Goal: Communication & Community: Answer question/provide support

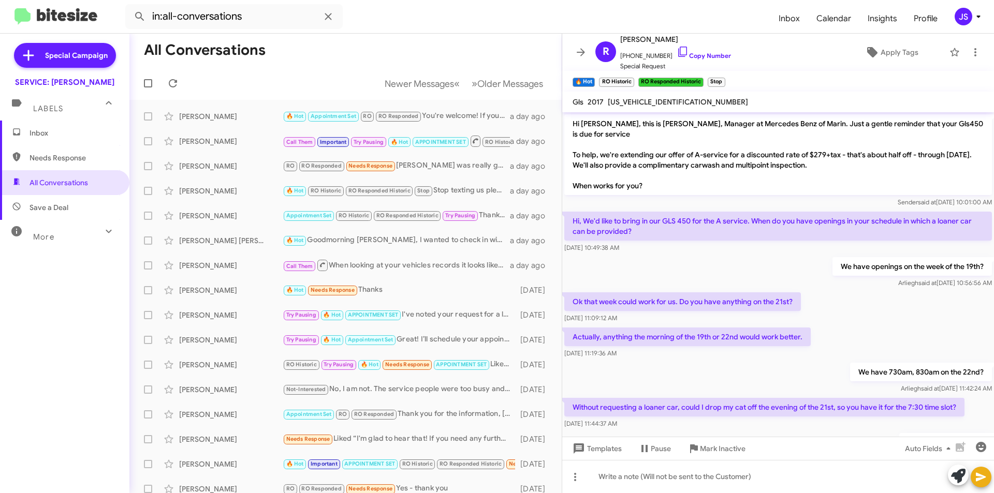
scroll to position [647, 0]
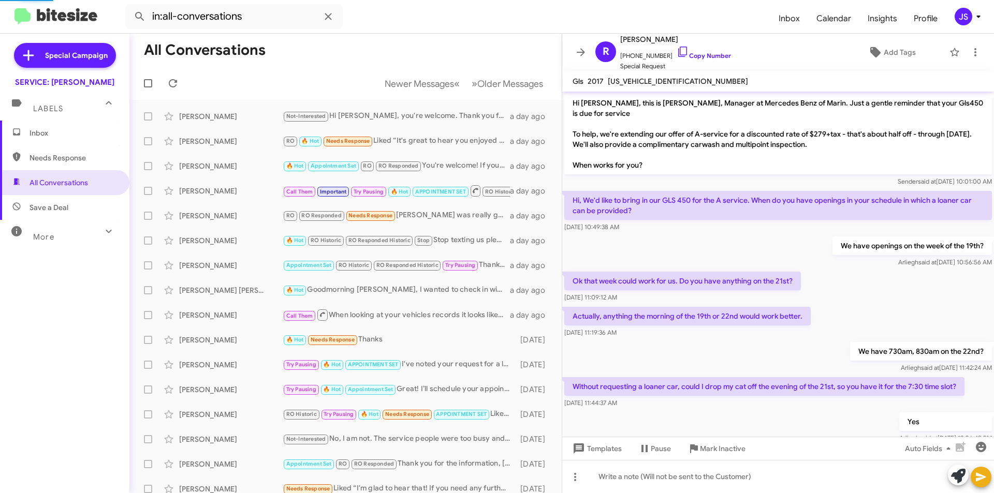
scroll to position [627, 0]
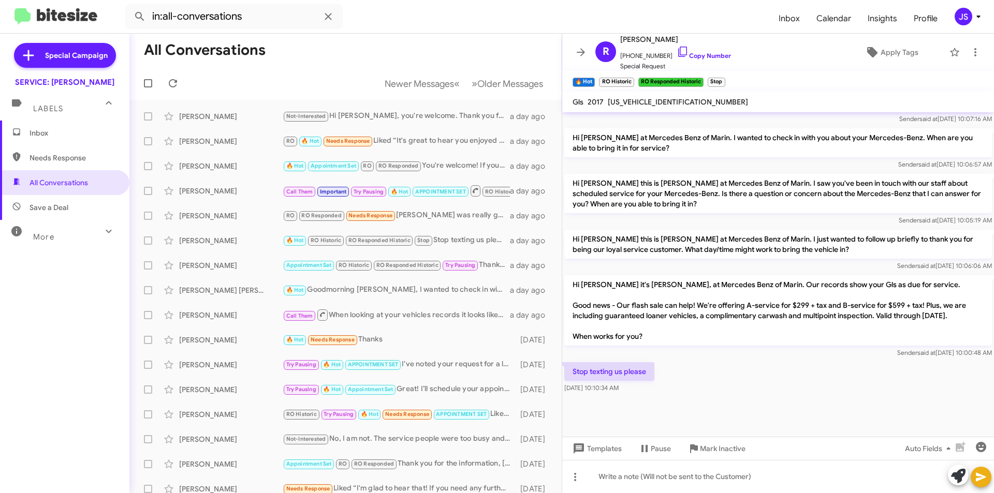
click at [85, 168] on span "Needs Response" at bounding box center [64, 157] width 129 height 25
type input "in:needs-response"
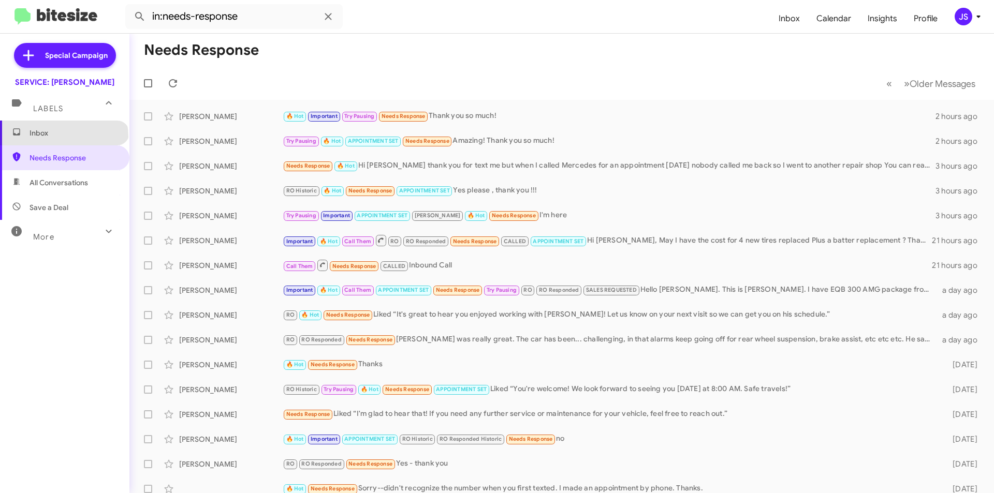
click at [63, 137] on span "Inbox" at bounding box center [74, 133] width 88 height 10
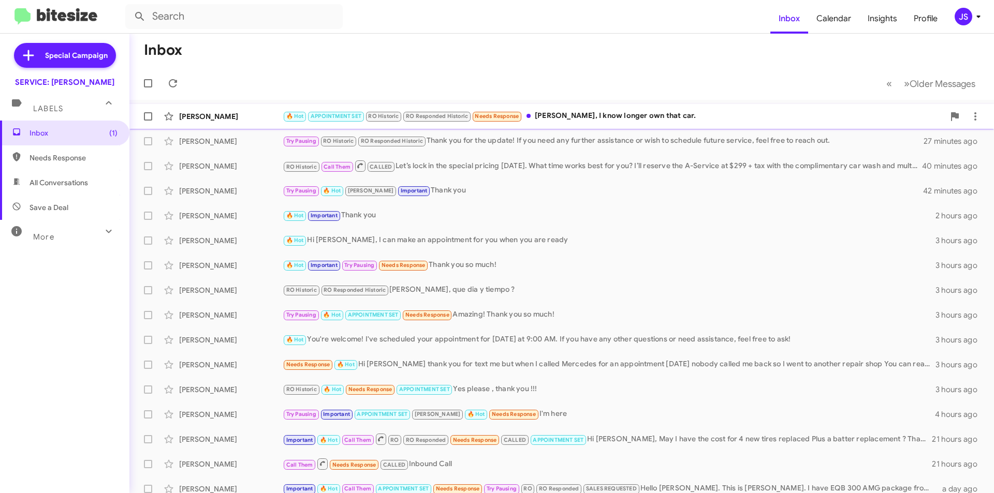
click at [537, 113] on div "🔥 Hot APPOINTMENT SET RO Historic RO Responded Historic Needs Response [PERSON_…" at bounding box center [613, 116] width 661 height 12
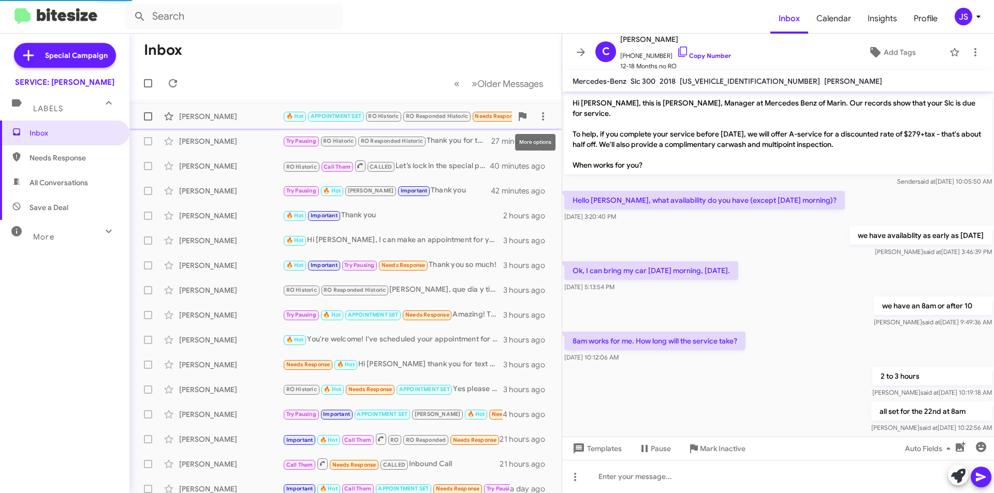
scroll to position [504, 0]
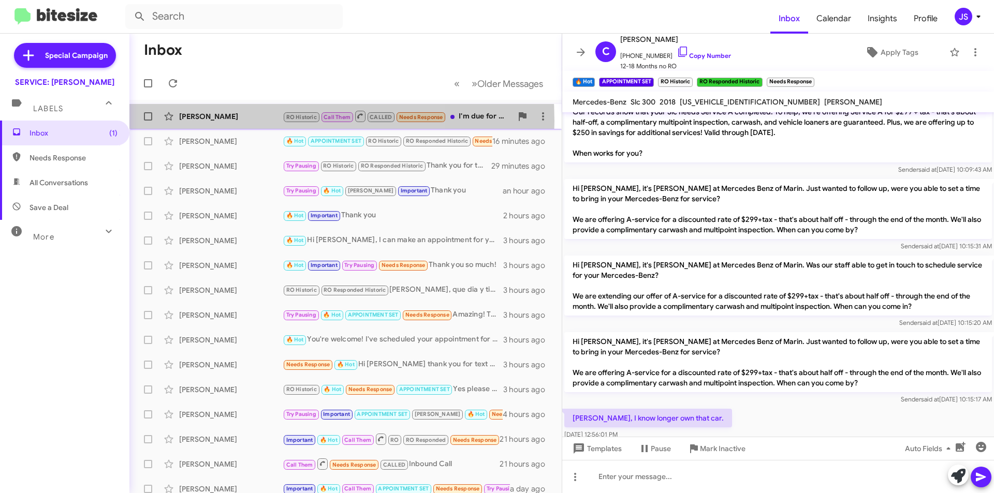
click at [237, 121] on div "[PERSON_NAME]" at bounding box center [231, 116] width 104 height 10
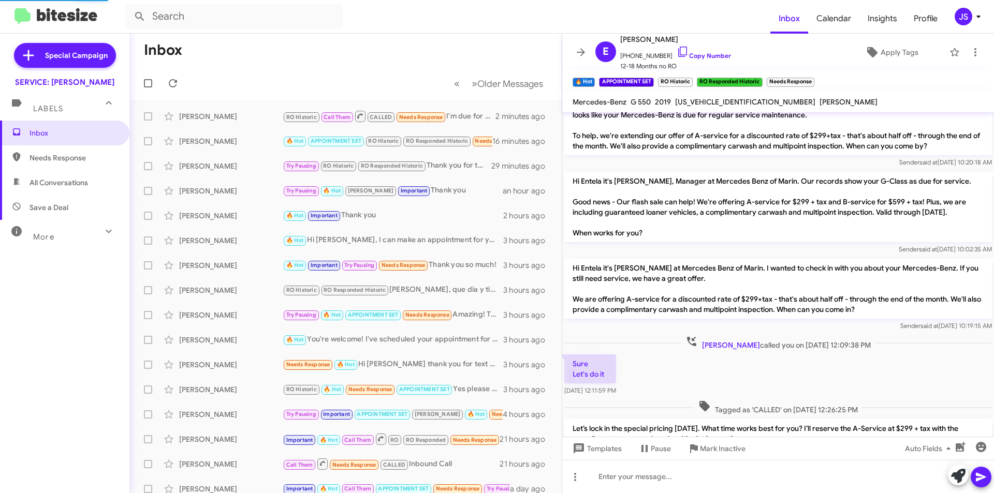
scroll to position [601, 0]
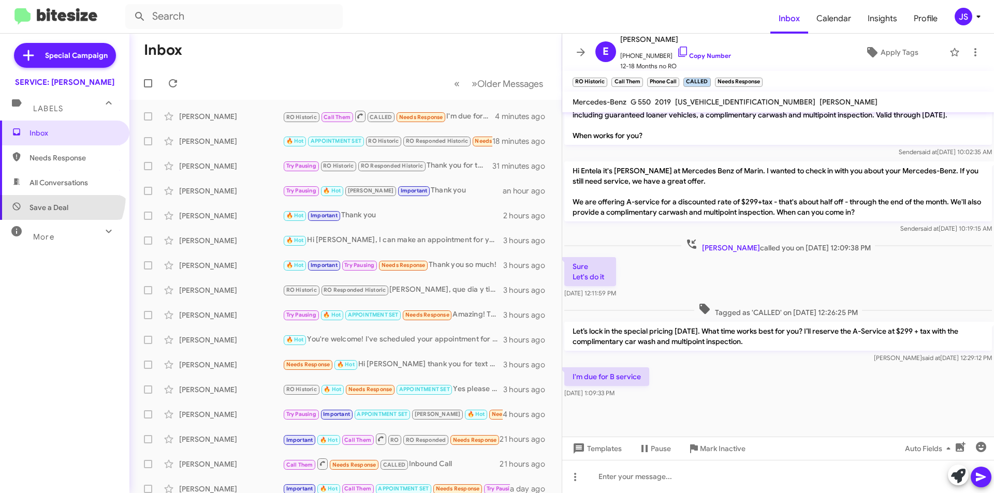
click at [55, 196] on span "Save a Deal" at bounding box center [64, 207] width 129 height 25
type input "in:not-interested"
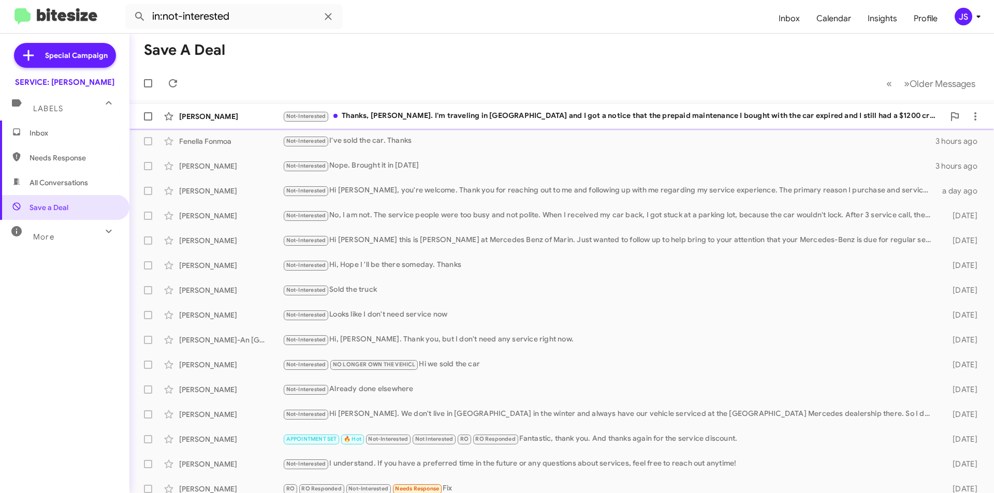
click at [510, 105] on span "Christopher Moore Not-Interested Thanks, Omar. I'm traveling in Europe and I go…" at bounding box center [561, 116] width 864 height 25
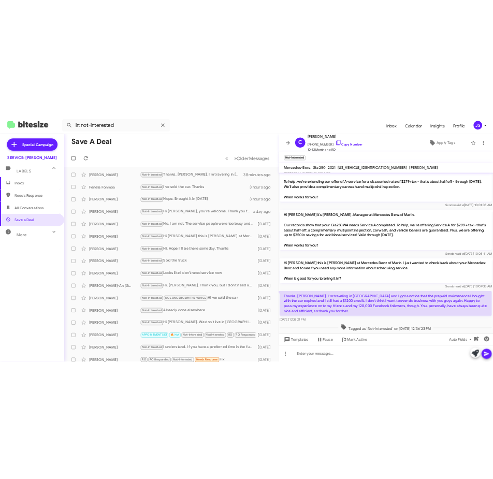
scroll to position [135, 0]
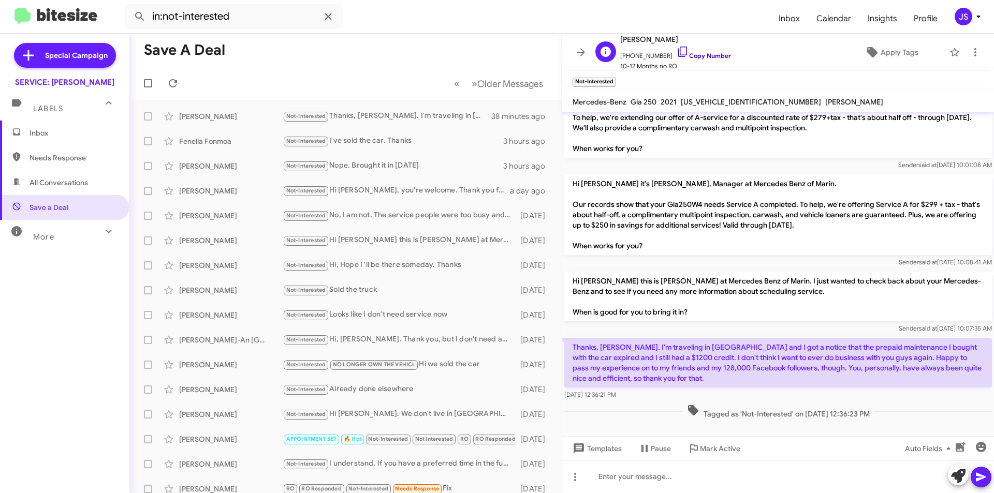
click at [678, 53] on icon at bounding box center [682, 52] width 9 height 10
click at [626, 474] on div at bounding box center [778, 476] width 432 height 33
drag, startPoint x: 679, startPoint y: 100, endPoint x: 758, endPoint y: 99, distance: 79.2
click at [758, 99] on div "Mercedes-Benz Gla 250 2021 W1N4N4HB1MJ177083 DONALD R. MURPHY" at bounding box center [727, 102] width 315 height 12
copy span "[US_VEHICLE_IDENTIFICATION_NUMBER]"
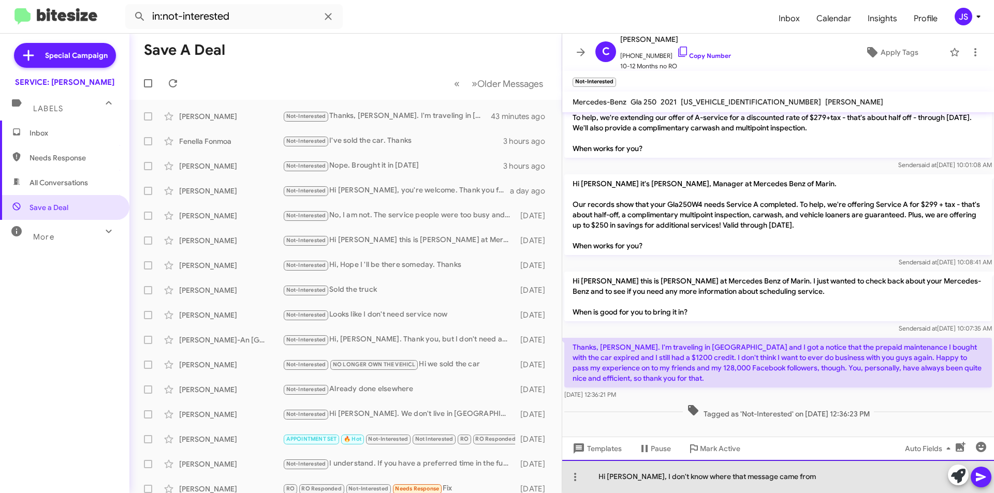
click at [796, 476] on div "Hi Mr. Moore, I don't know where that message came from" at bounding box center [778, 476] width 432 height 33
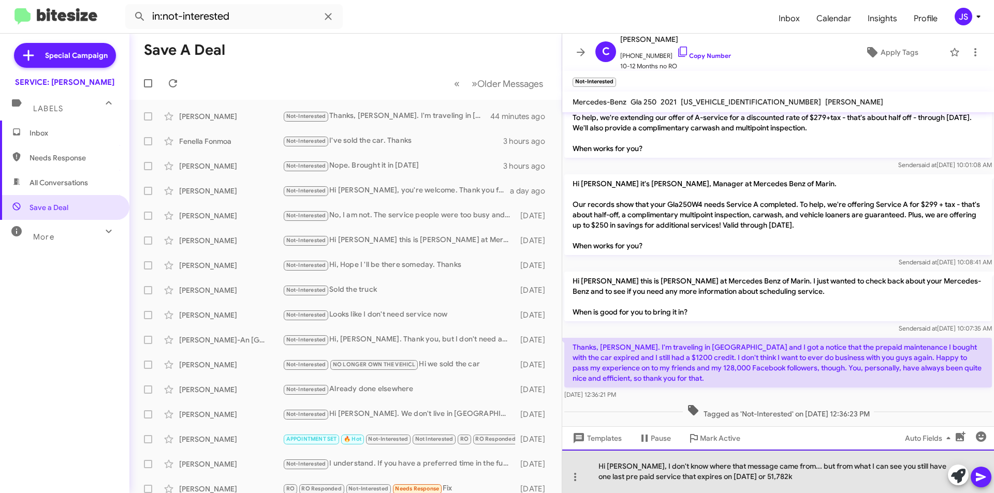
click at [668, 477] on div "Hi Mr. Moore, I don't know where that message came from... but from what I can …" at bounding box center [778, 471] width 432 height 43
click at [681, 477] on div "Hi Mr. Moore, I don't know where that message came from... but from what I can …" at bounding box center [778, 471] width 432 height 43
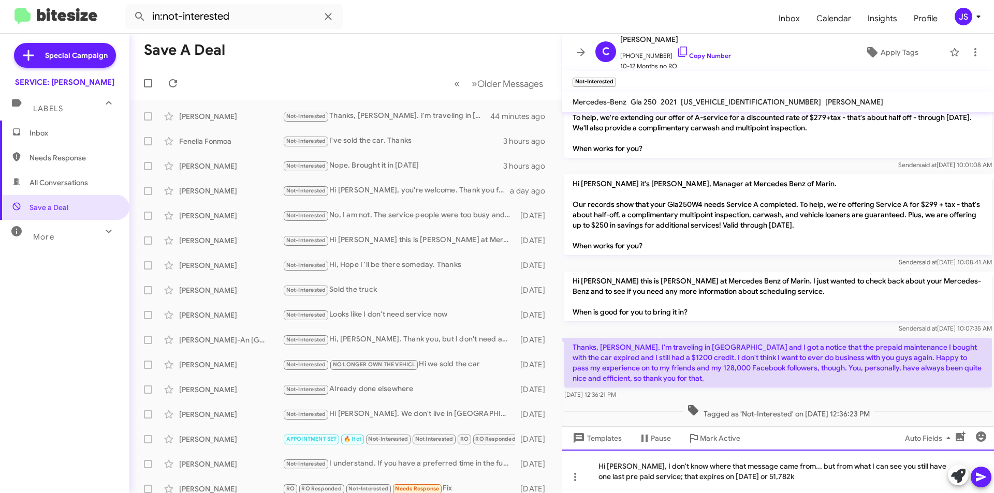
click at [684, 477] on div "Hi Mr. Moore, I don't know where that message came from... but from what I can …" at bounding box center [778, 471] width 432 height 43
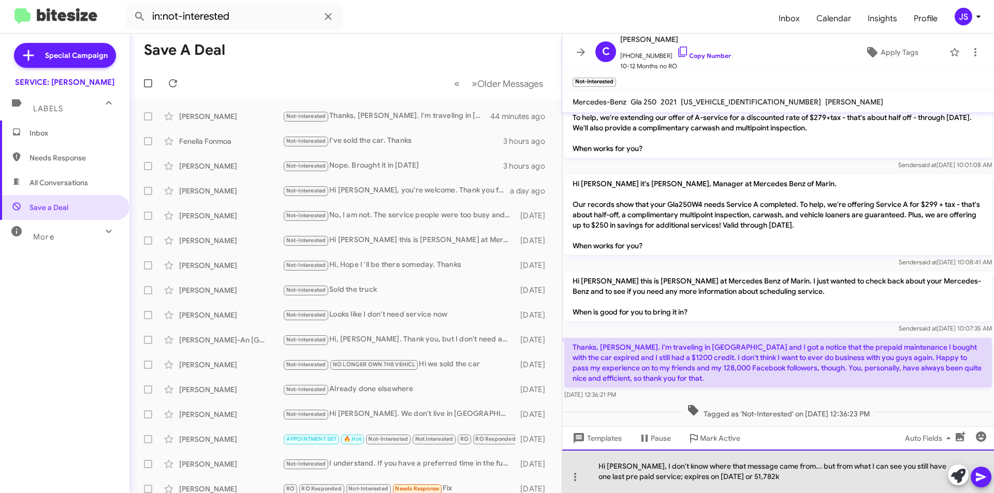
click at [777, 480] on div "Hi Mr. Moore, I don't know where that message came from... but from what I can …" at bounding box center [778, 471] width 432 height 43
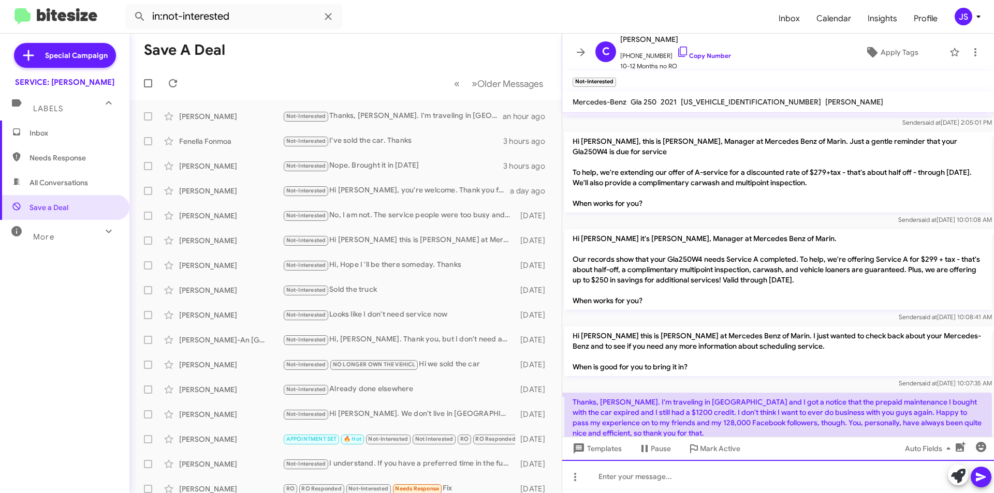
scroll to position [183, 0]
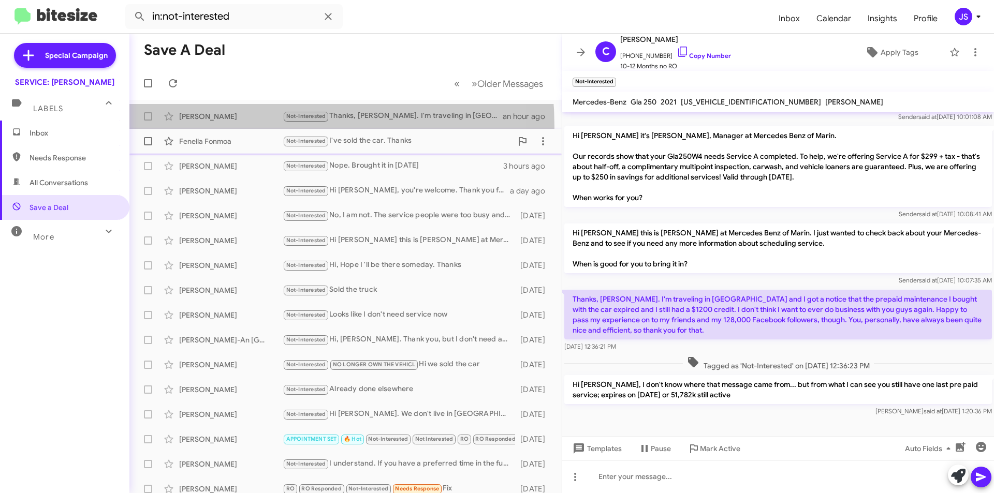
drag, startPoint x: 211, startPoint y: 127, endPoint x: 218, endPoint y: 140, distance: 15.3
click at [211, 127] on span "Christopher Moore Not-Interested Thanks, Omar. I'm traveling in Europe and I go…" at bounding box center [345, 116] width 432 height 25
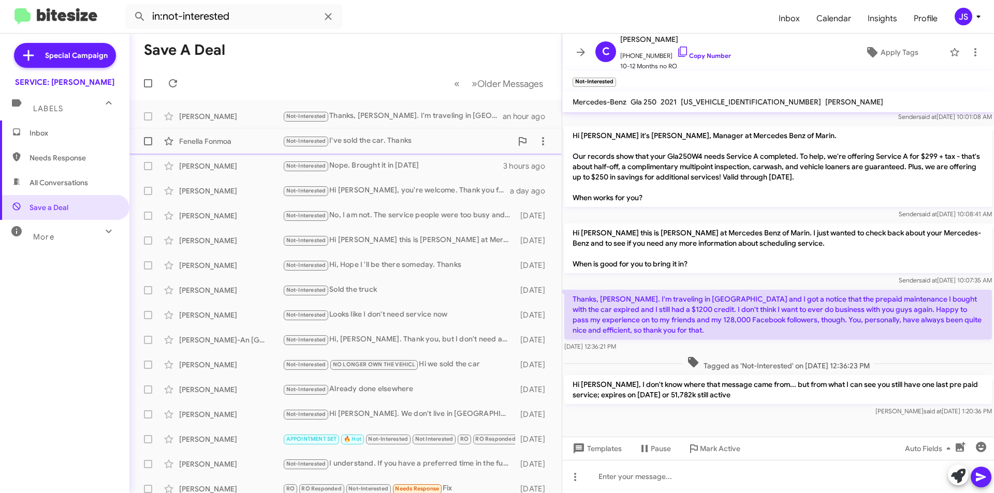
click at [228, 141] on div "Fenella Fonmoa" at bounding box center [231, 141] width 104 height 10
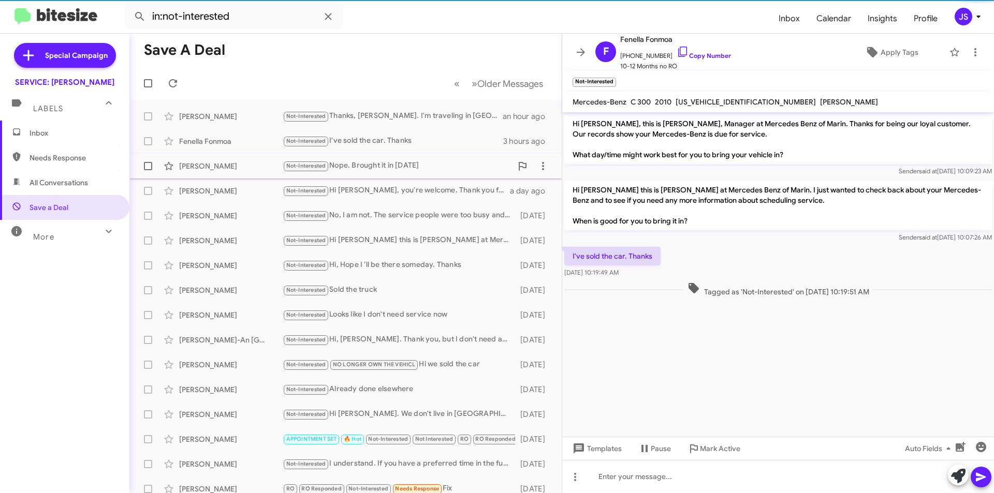
click at [242, 157] on div "Zane Cooper Not-Interested Nope. Brought it in yesterday 3 hours ago" at bounding box center [346, 166] width 416 height 21
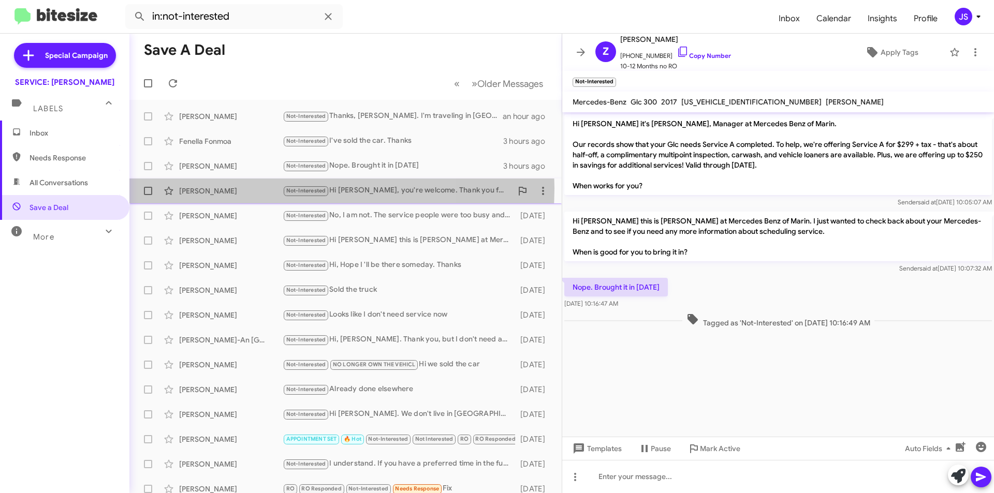
click at [242, 188] on div "[PERSON_NAME]" at bounding box center [231, 191] width 104 height 10
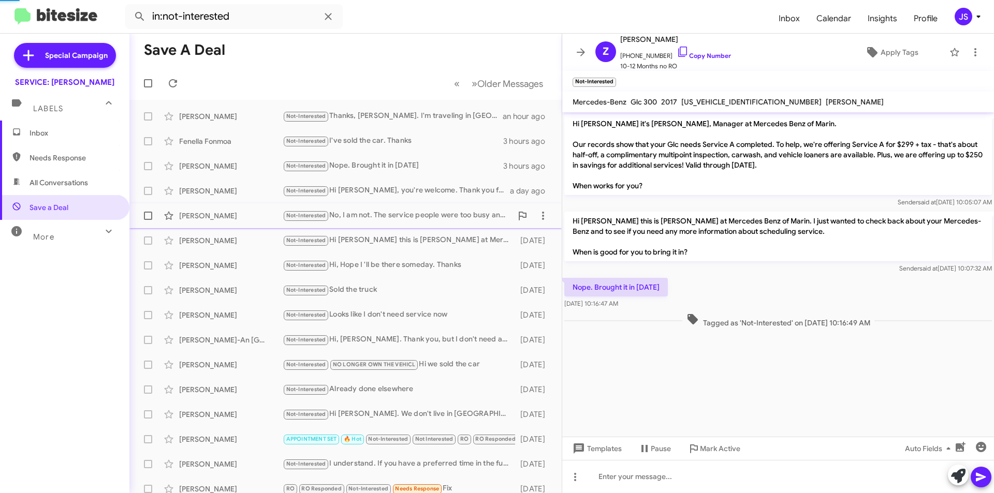
scroll to position [234, 0]
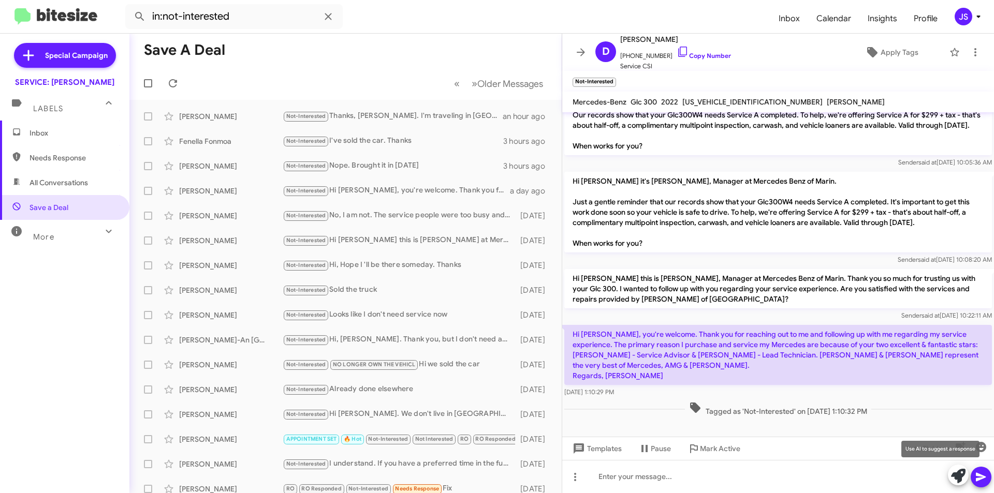
click at [950, 476] on button at bounding box center [958, 475] width 21 height 21
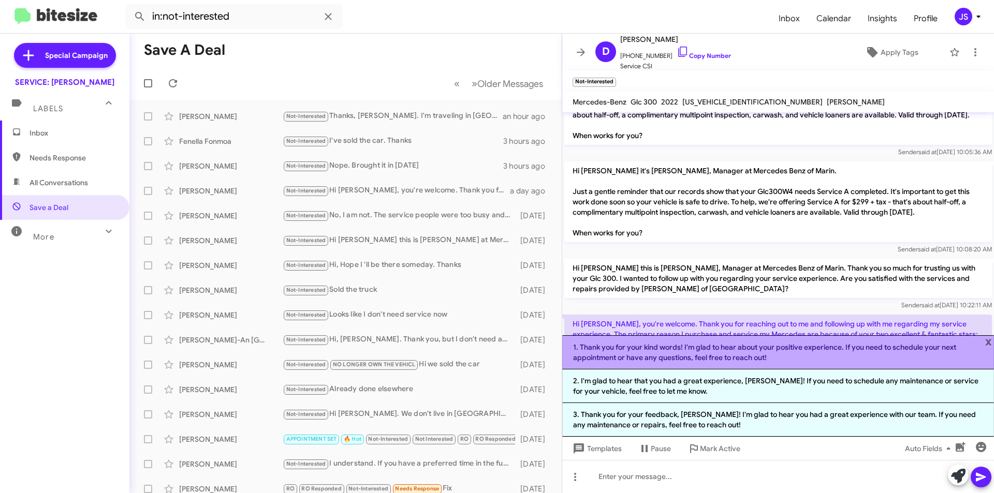
click at [713, 345] on li "1. Thank you for your kind words! I'm glad to hear about your positive experien…" at bounding box center [778, 352] width 432 height 34
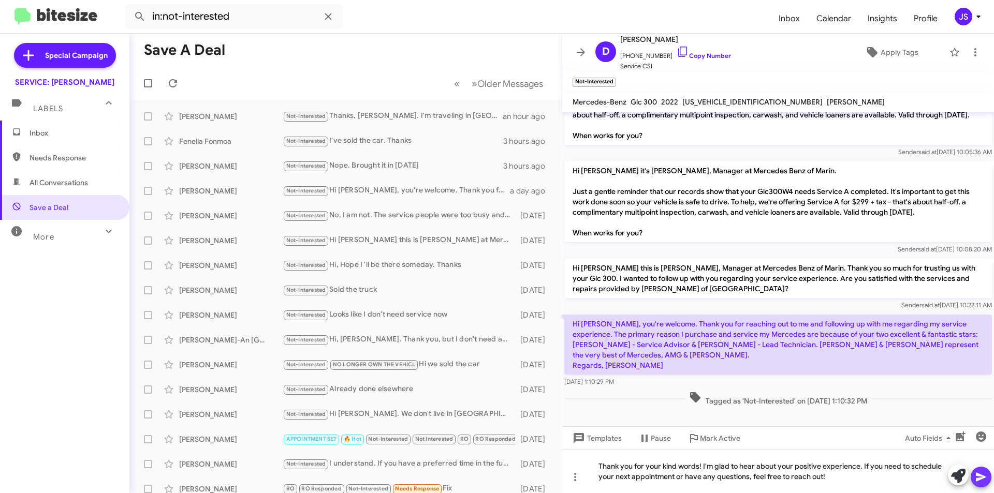
click at [975, 478] on icon at bounding box center [981, 477] width 12 height 12
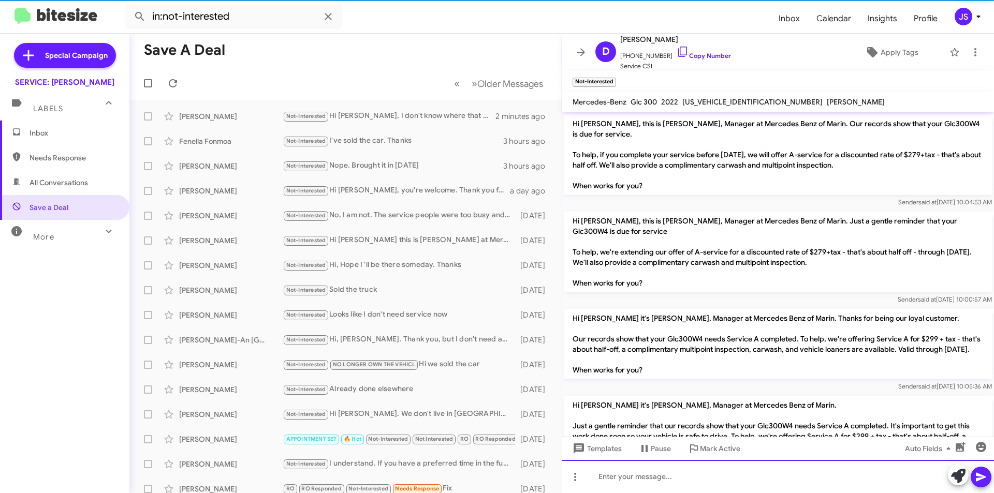
scroll to position [283, 0]
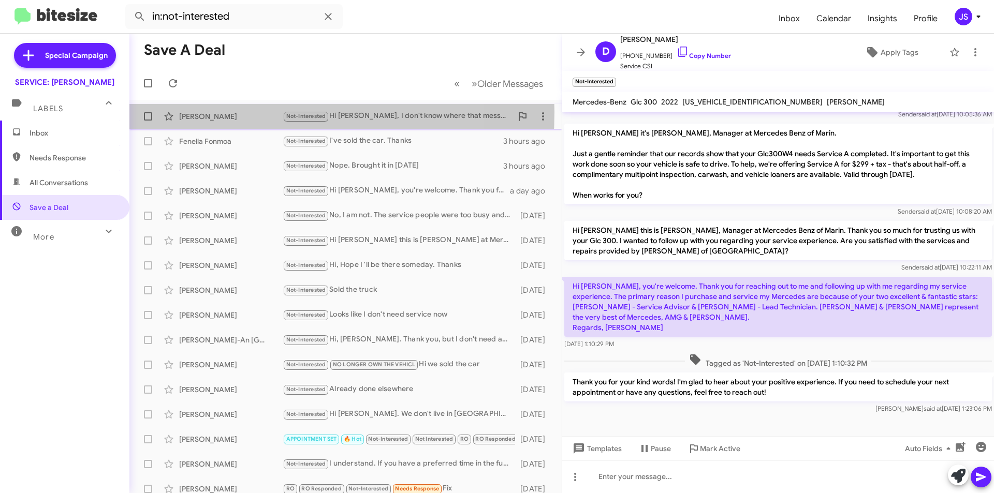
click at [190, 112] on div "[PERSON_NAME]" at bounding box center [231, 116] width 104 height 10
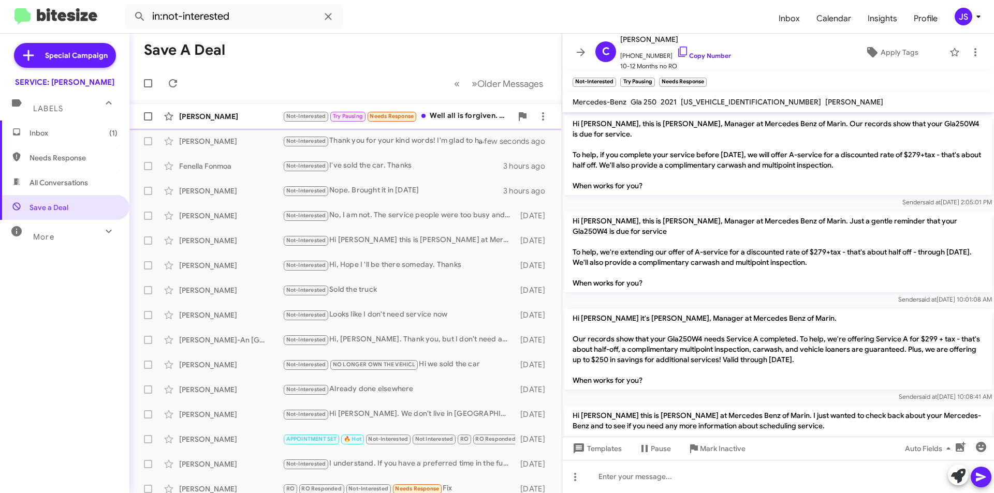
click at [212, 106] on span "Christopher Moore Not-Interested Try Pausing Needs Response Well all is forgive…" at bounding box center [345, 116] width 432 height 25
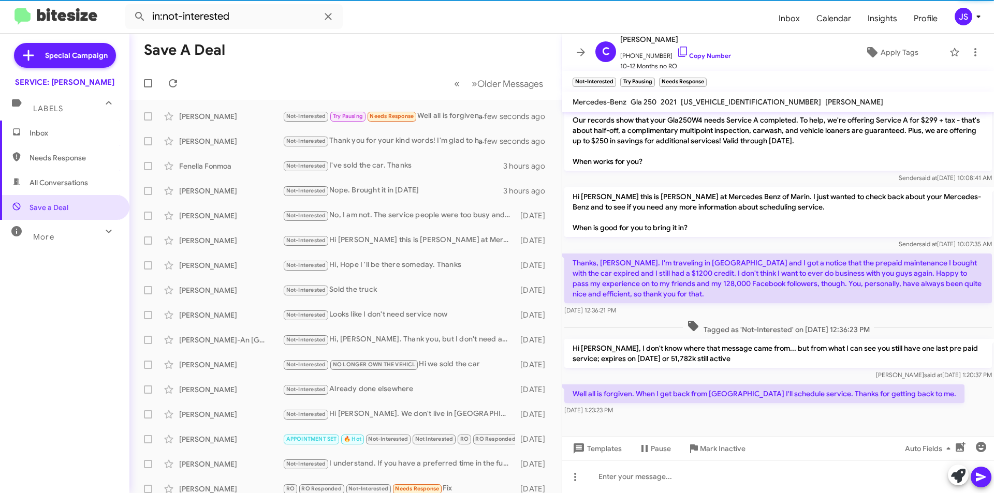
scroll to position [220, 0]
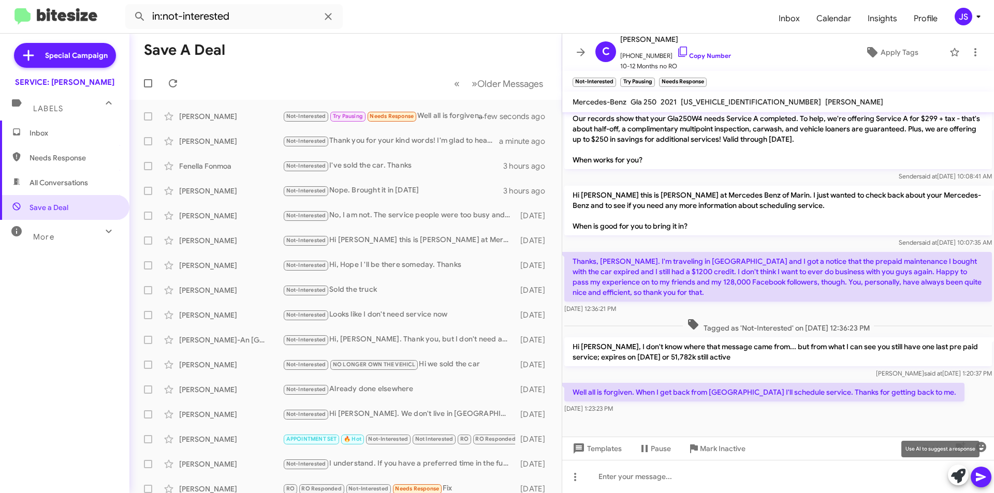
click at [949, 480] on button at bounding box center [958, 475] width 21 height 21
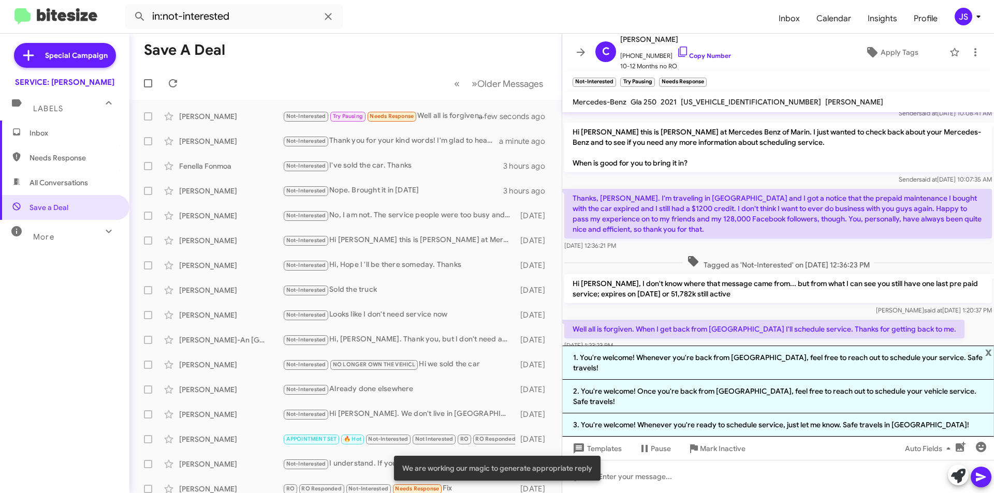
scroll to position [291, 0]
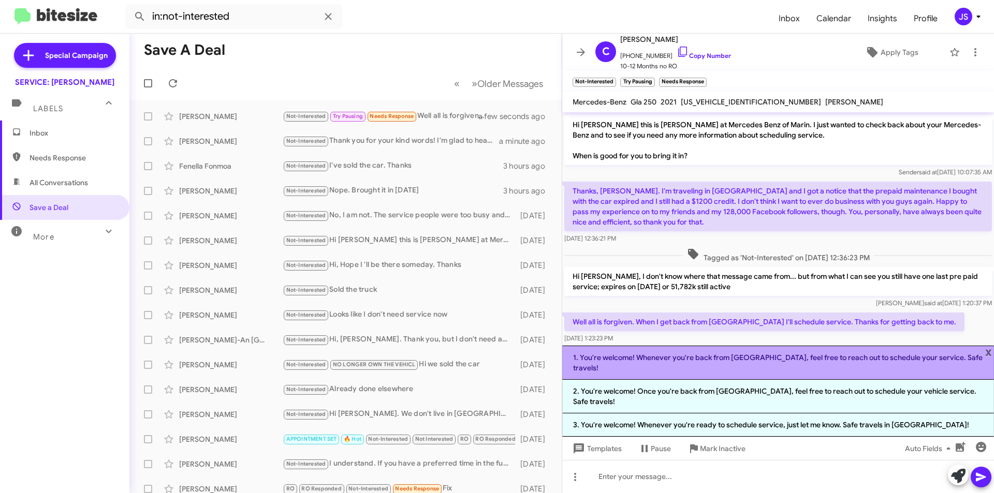
click at [671, 378] on li "1. You're welcome! Whenever you're back from Europe, feel free to reach out to …" at bounding box center [778, 363] width 432 height 34
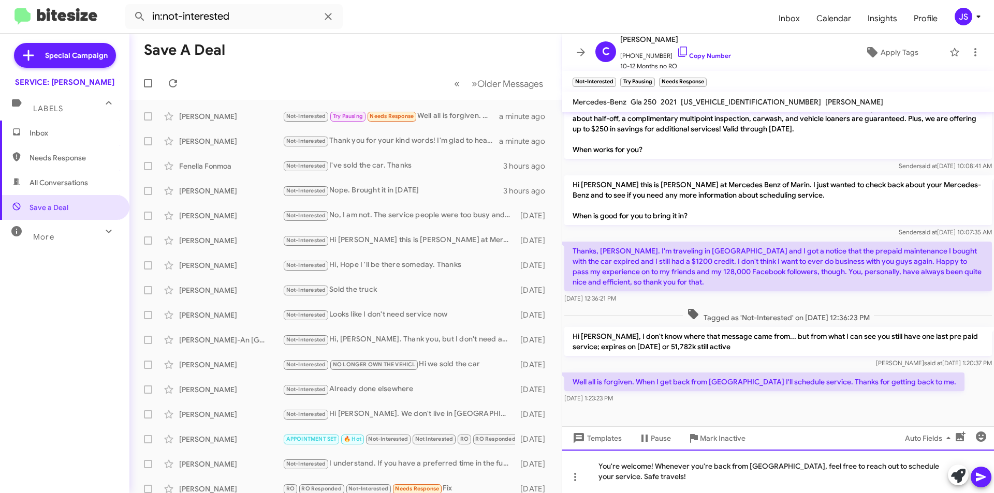
click at [846, 472] on div "You're welcome! Whenever you're back from Europe, feel free to reach out to sch…" at bounding box center [778, 471] width 432 height 43
click at [847, 468] on div "You're welcome! Whenever you're back from Europe, feel free to reach out to sch…" at bounding box center [778, 471] width 432 height 43
click at [786, 481] on div "You're welcome! Whenever you're back from Europe, feel free to reach out on her…" at bounding box center [778, 471] width 432 height 43
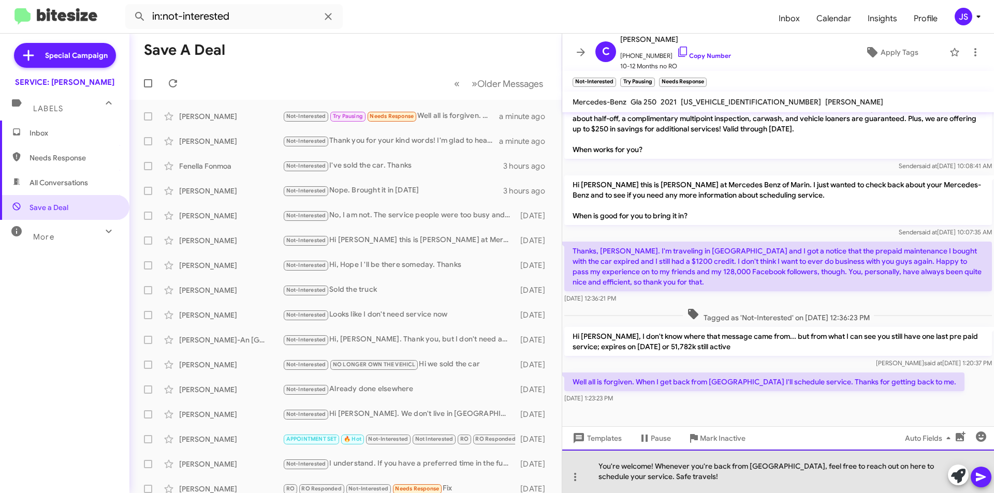
click at [621, 479] on div "You're welcome! Whenever you're back from Europe, feel free to reach out on her…" at bounding box center [778, 471] width 432 height 43
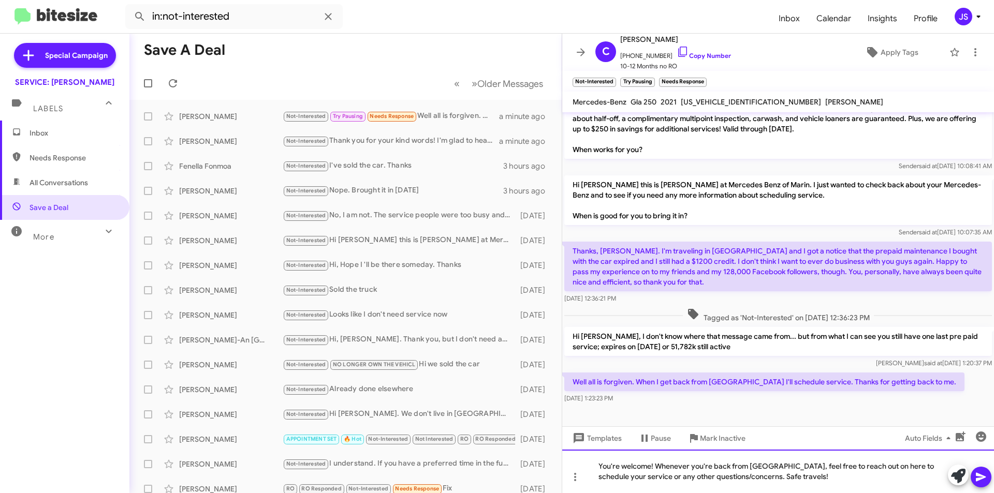
click at [798, 476] on div "You're welcome! Whenever you're back from [GEOGRAPHIC_DATA], feel free to reach…" at bounding box center [778, 471] width 432 height 43
click at [985, 477] on icon at bounding box center [981, 477] width 12 height 12
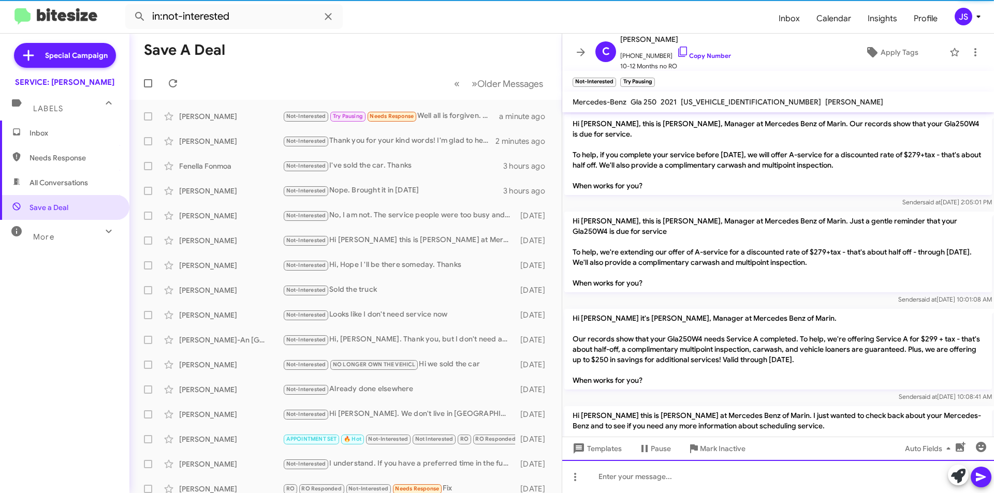
scroll to position [269, 0]
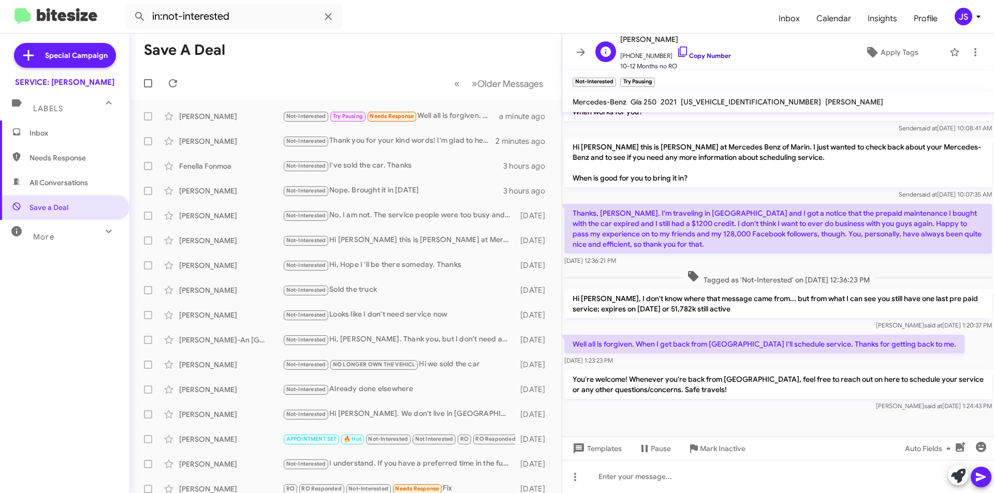
click at [676, 57] on icon at bounding box center [682, 52] width 12 height 12
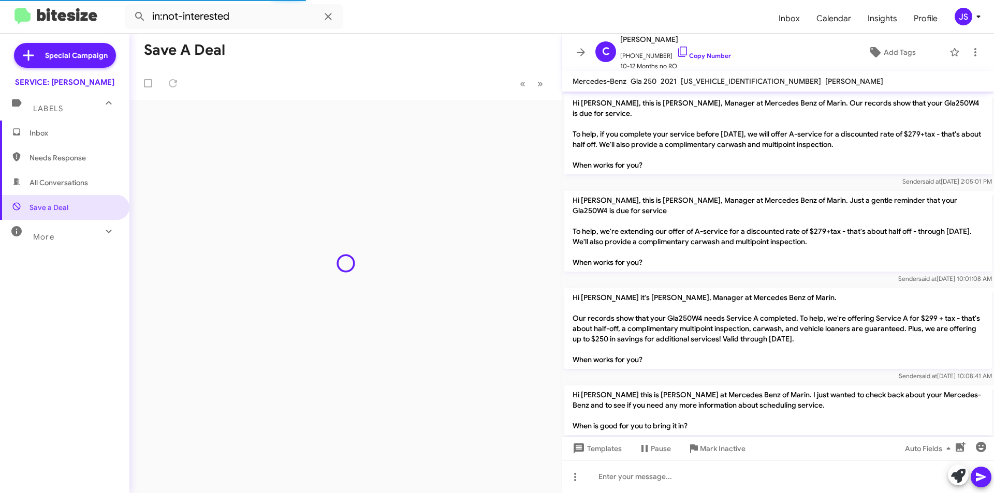
scroll to position [248, 0]
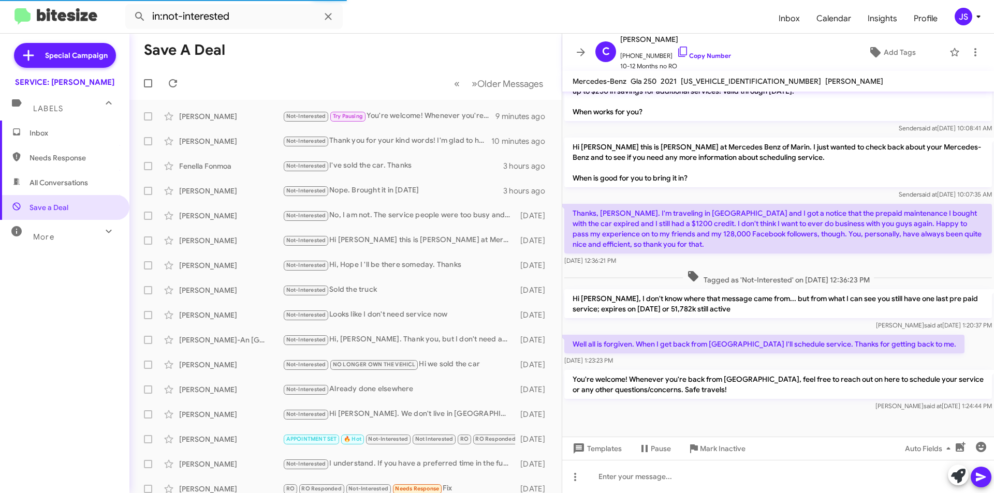
click at [30, 143] on span "Inbox" at bounding box center [64, 133] width 129 height 25
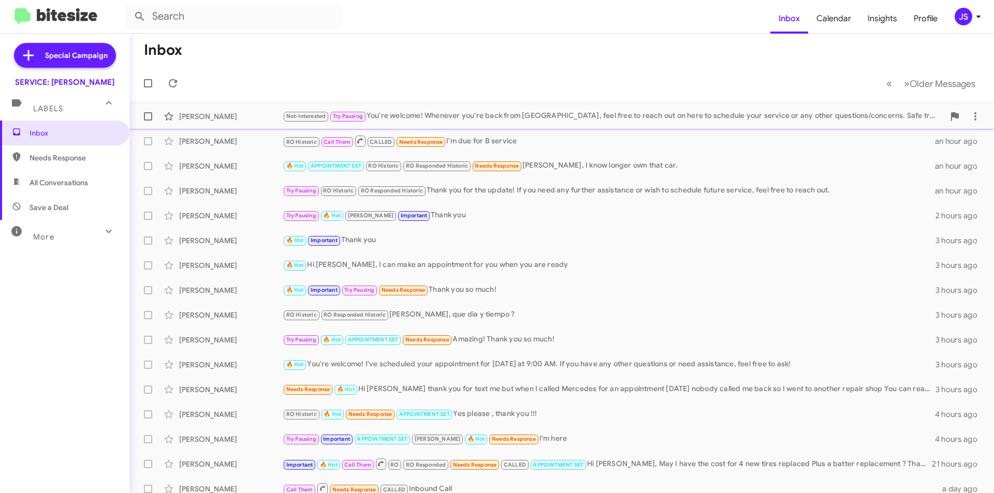
click at [205, 114] on div "[PERSON_NAME]" at bounding box center [231, 116] width 104 height 10
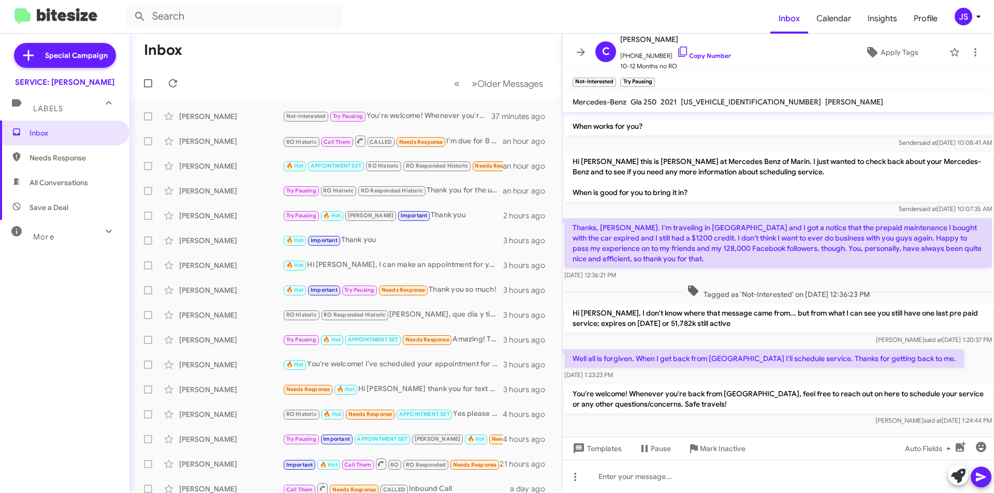
scroll to position [269, 0]
